Goal: Task Accomplishment & Management: Use online tool/utility

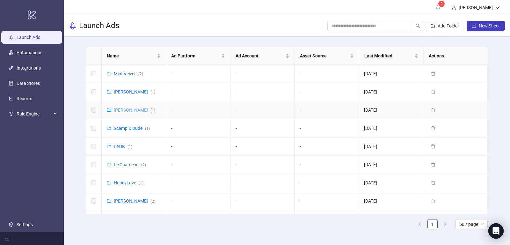
click at [119, 109] on link "[PERSON_NAME] ( 1 )" at bounding box center [134, 109] width 41 height 5
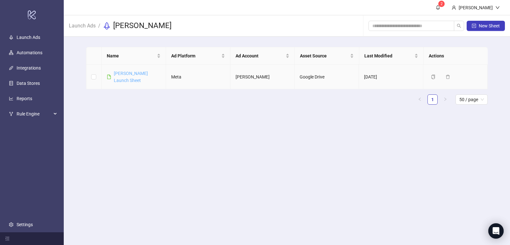
click at [131, 73] on link "[PERSON_NAME] Launch Sheet" at bounding box center [131, 77] width 34 height 12
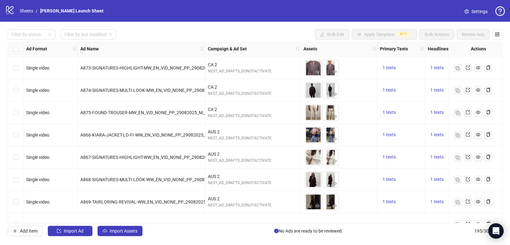
scroll to position [1888, 0]
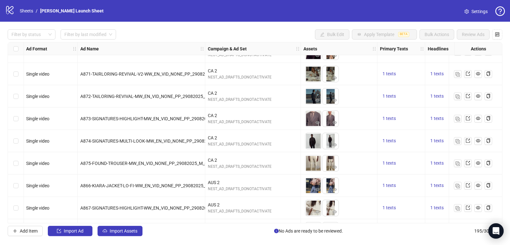
click at [132, 171] on div "A875-FOUND-TROUSER-MW_EN_VID_NONE_PP_29082025_M_CC_SC13_USP8_AW25-LO-FI_" at bounding box center [141, 163] width 127 height 22
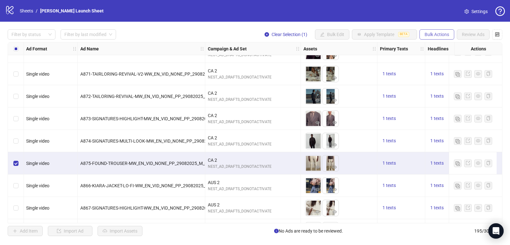
click at [434, 33] on span "Bulk Actions" at bounding box center [436, 34] width 25 height 5
click at [444, 68] on span "Duplicate with assets" at bounding box center [446, 67] width 44 height 7
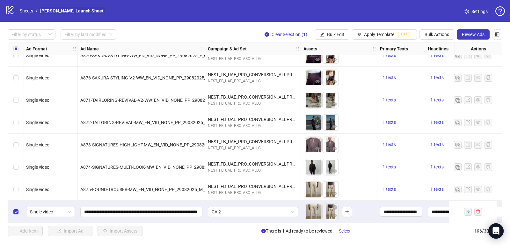
scroll to position [4206, 7]
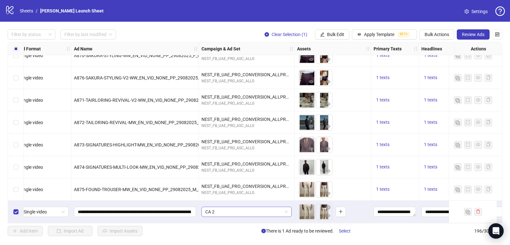
click at [245, 210] on span "CA 2" at bounding box center [246, 212] width 83 height 10
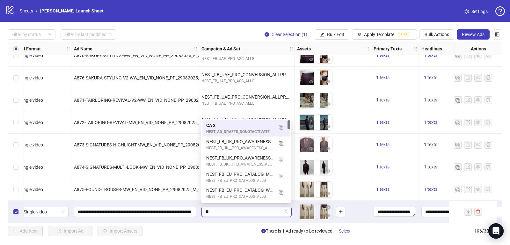
type input "*"
type input "****"
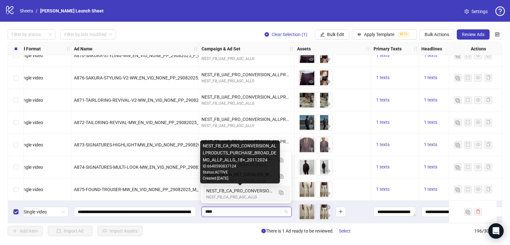
click at [239, 193] on div "NEST_FB_CA_PRO_CONVERSION_ALLPRODUCTS_PURCHASE_BROAD_DEMO_ALLP_ALLG_18+_20112024" at bounding box center [239, 190] width 67 height 7
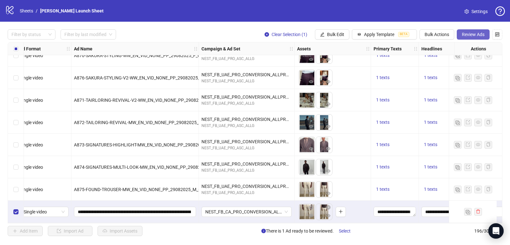
click at [470, 39] on button "Review Ads" at bounding box center [473, 34] width 33 height 10
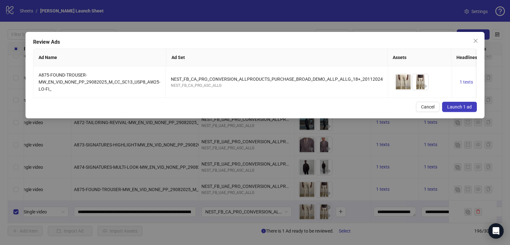
click at [457, 107] on span "Launch 1 ad" at bounding box center [459, 106] width 25 height 5
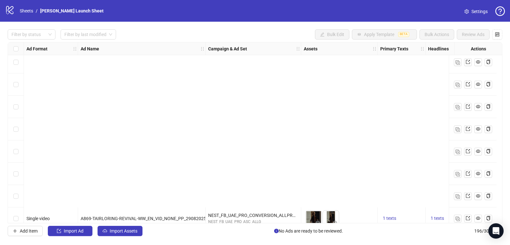
scroll to position [4206, 0]
